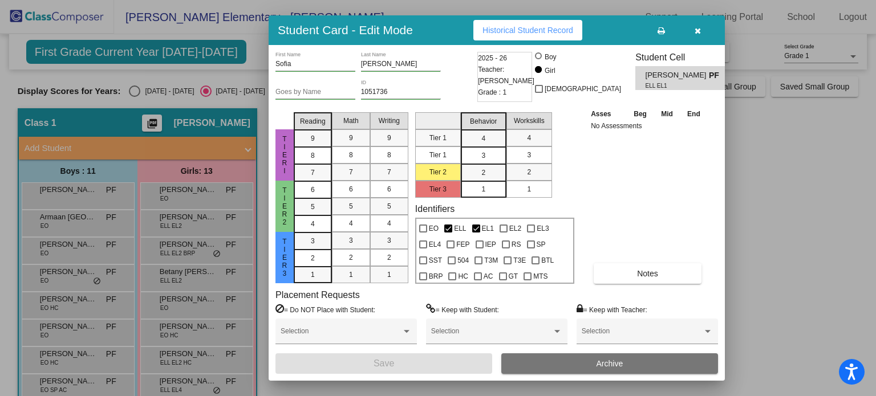
scroll to position [160, 0]
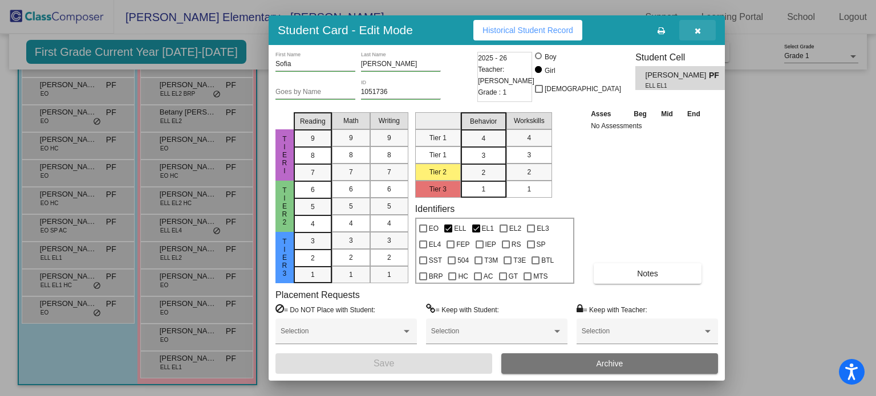
click at [697, 31] on icon "button" at bounding box center [697, 31] width 6 height 8
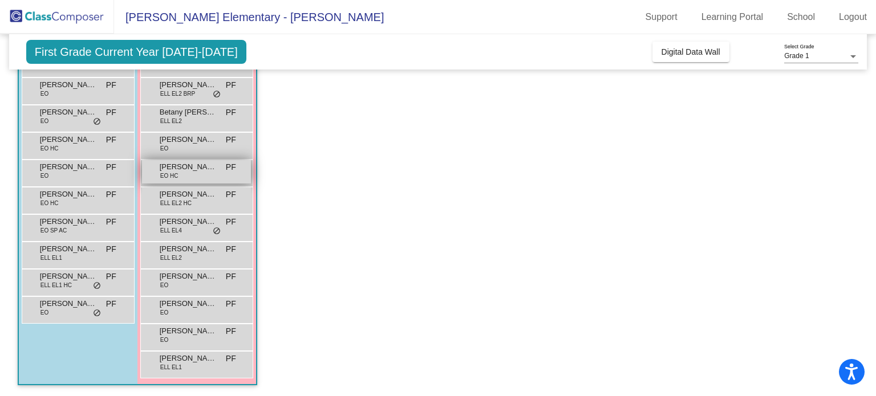
click at [186, 166] on span "[PERSON_NAME]-[PERSON_NAME]" at bounding box center [188, 166] width 57 height 11
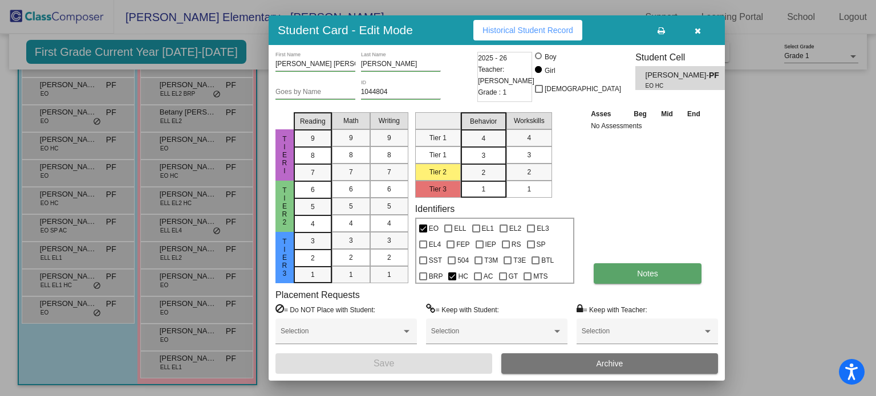
click at [626, 271] on button "Notes" at bounding box center [647, 273] width 108 height 21
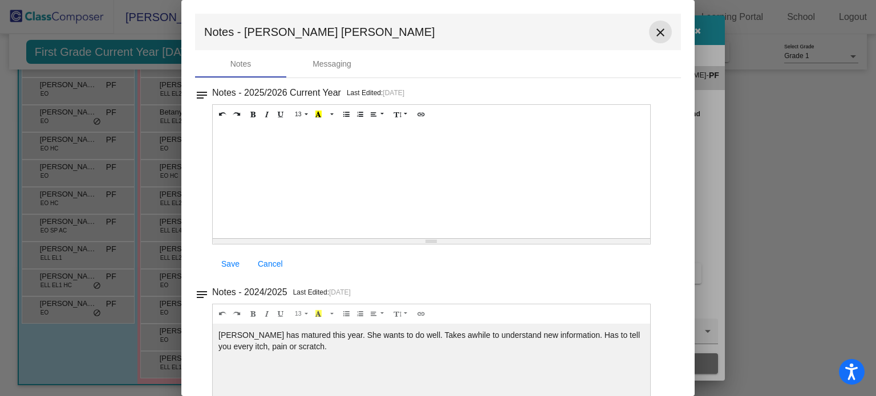
click at [657, 34] on mat-icon "close" at bounding box center [660, 33] width 14 height 14
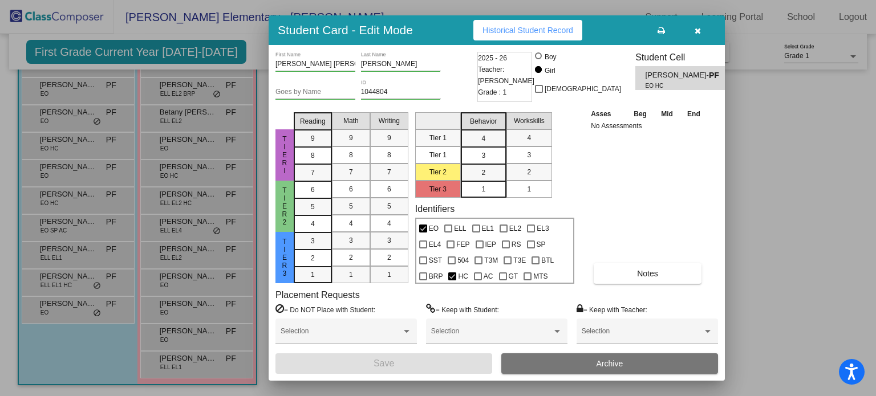
click at [696, 34] on icon "button" at bounding box center [697, 31] width 6 height 8
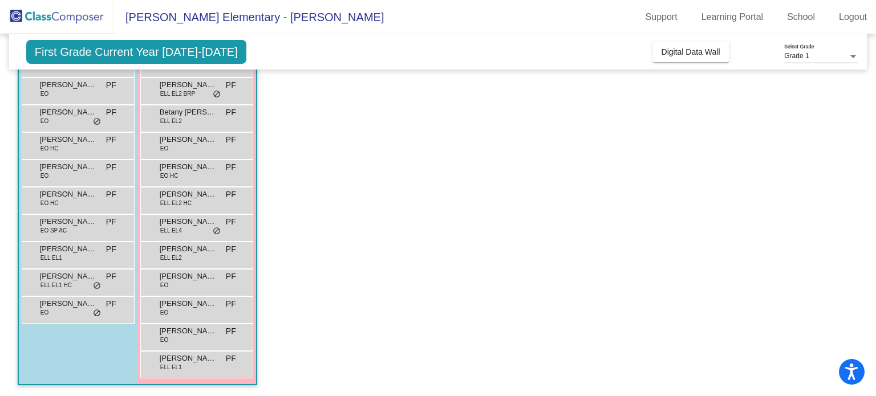
scroll to position [0, 0]
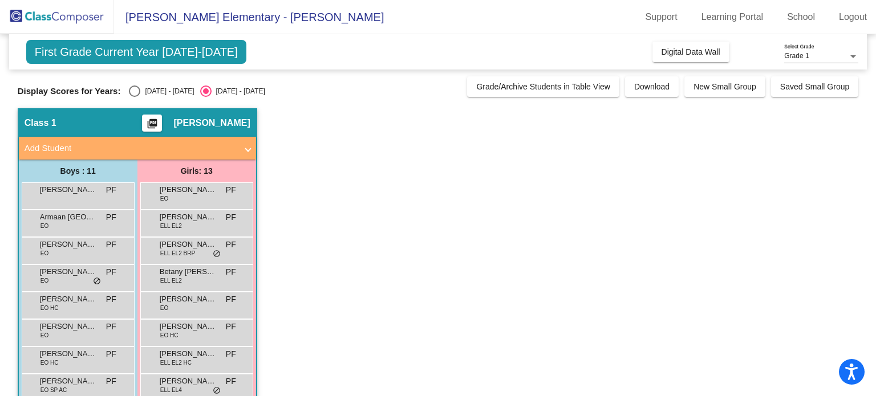
click at [249, 153] on span at bounding box center [248, 148] width 5 height 13
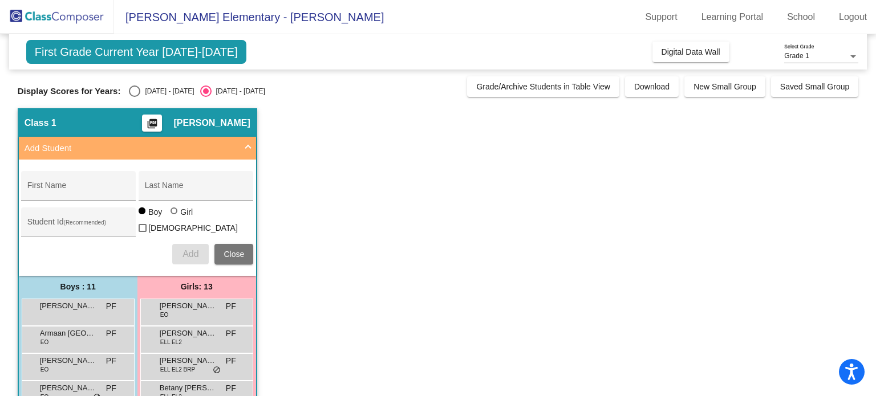
click at [249, 153] on span at bounding box center [248, 148] width 5 height 13
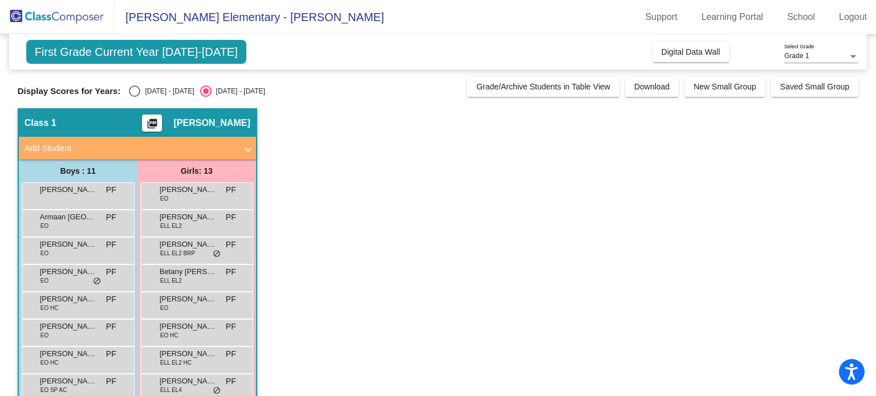
click at [260, 11] on span "[PERSON_NAME] Elementary - [PERSON_NAME]" at bounding box center [249, 17] width 270 height 18
click at [278, 15] on span "[PERSON_NAME] Elementary - [PERSON_NAME]" at bounding box center [249, 17] width 270 height 18
click at [457, 196] on app-classroom "Class 1 picture_as_pdf [PERSON_NAME] Add Student First Name Last Name Student I…" at bounding box center [438, 332] width 841 height 448
click at [202, 304] on div "[PERSON_NAME] [PERSON_NAME] PF lock do_not_disturb_alt" at bounding box center [196, 303] width 109 height 23
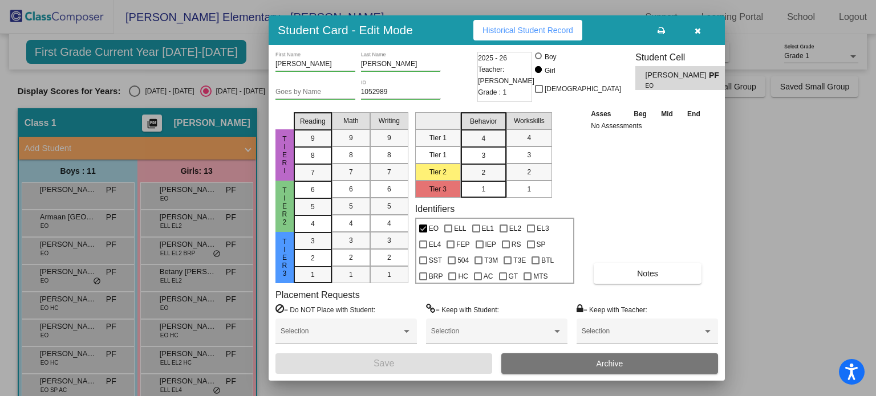
click at [185, 337] on div at bounding box center [438, 198] width 876 height 396
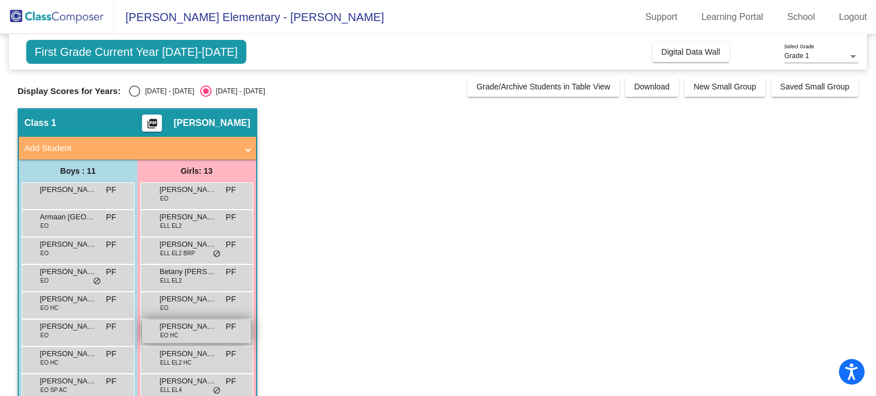
click at [185, 332] on div "[PERSON_NAME]-[PERSON_NAME] EO HC PF lock do_not_disturb_alt" at bounding box center [196, 331] width 109 height 23
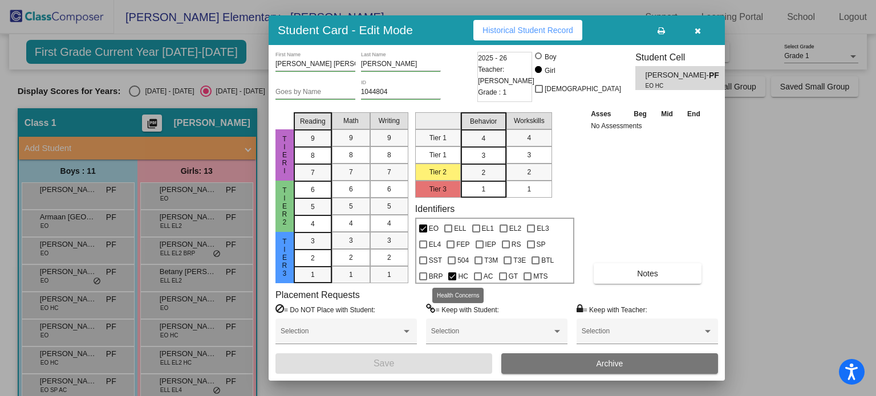
click at [454, 273] on div at bounding box center [452, 276] width 8 height 8
click at [452, 280] on input "HC" at bounding box center [451, 280] width 1 height 1
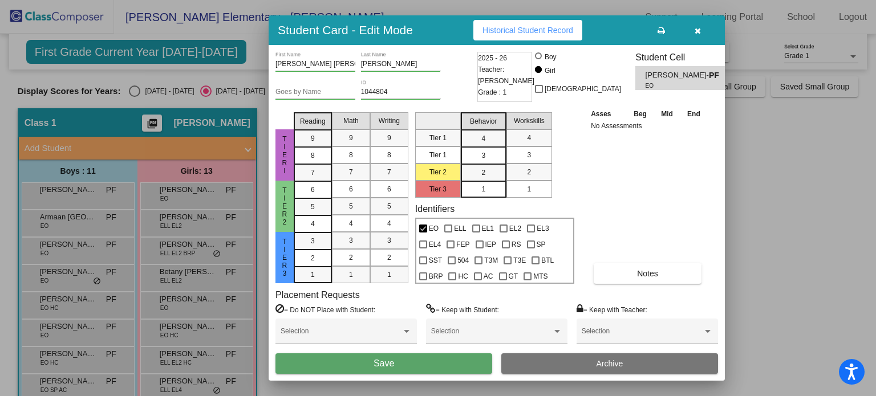
click at [454, 273] on div at bounding box center [452, 276] width 8 height 8
click at [452, 280] on input "HC" at bounding box center [451, 280] width 1 height 1
checkbox input "true"
click at [727, 289] on div at bounding box center [438, 198] width 876 height 396
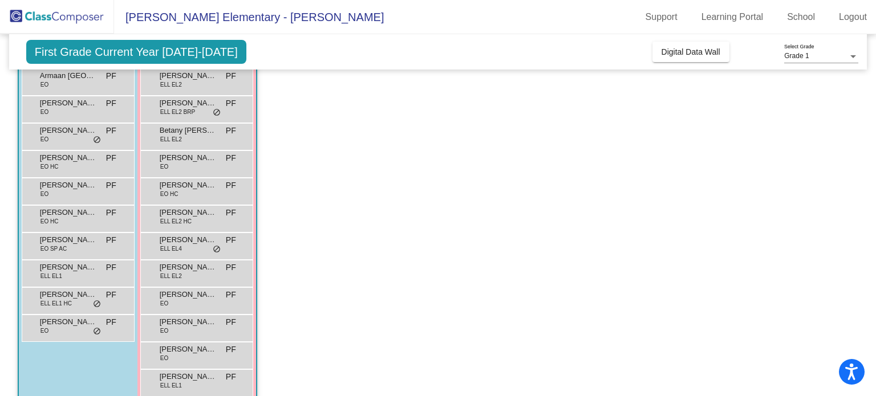
scroll to position [144, 0]
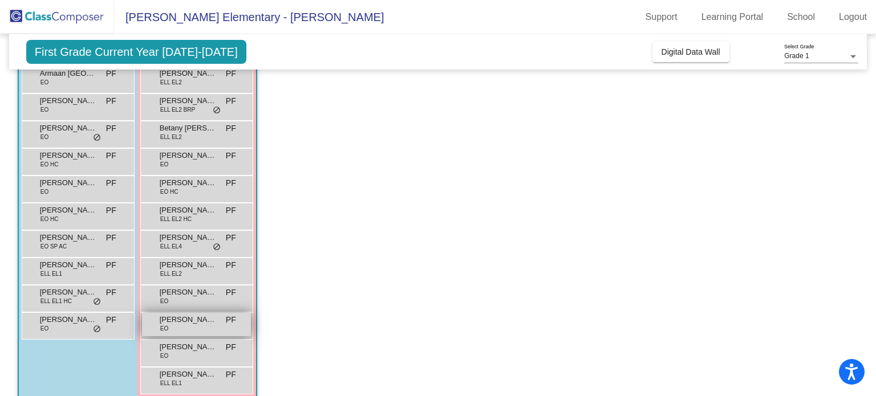
click at [201, 318] on span "[PERSON_NAME]" at bounding box center [188, 319] width 57 height 11
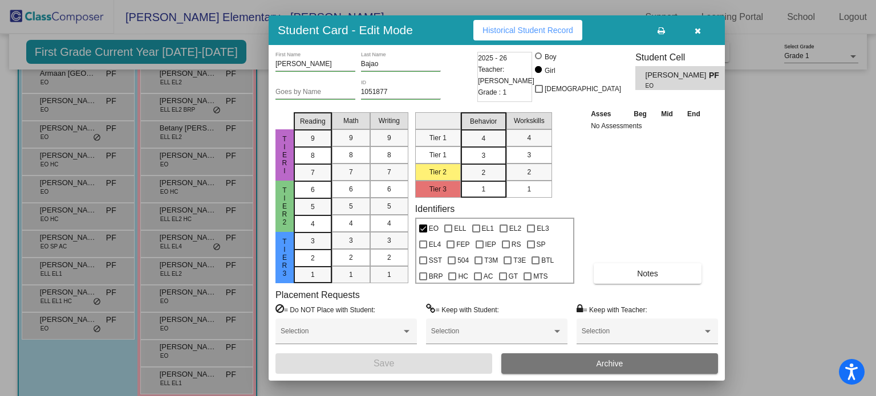
click at [536, 29] on span "Historical Student Record" at bounding box center [527, 30] width 91 height 9
click at [695, 31] on icon "button" at bounding box center [697, 31] width 6 height 8
